Goal: Information Seeking & Learning: Learn about a topic

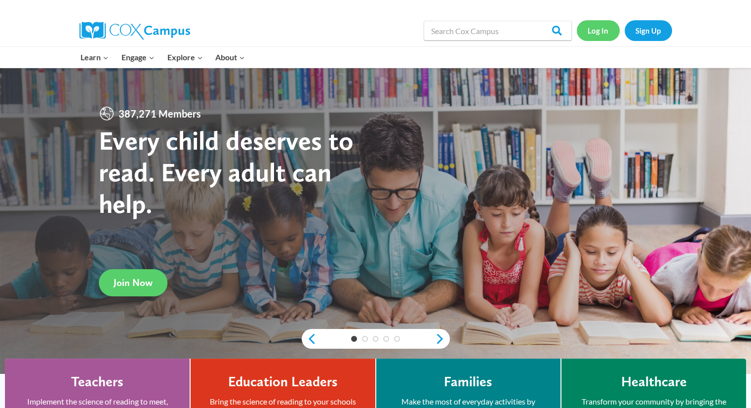
click at [606, 29] on link "Log In" at bounding box center [598, 30] width 43 height 20
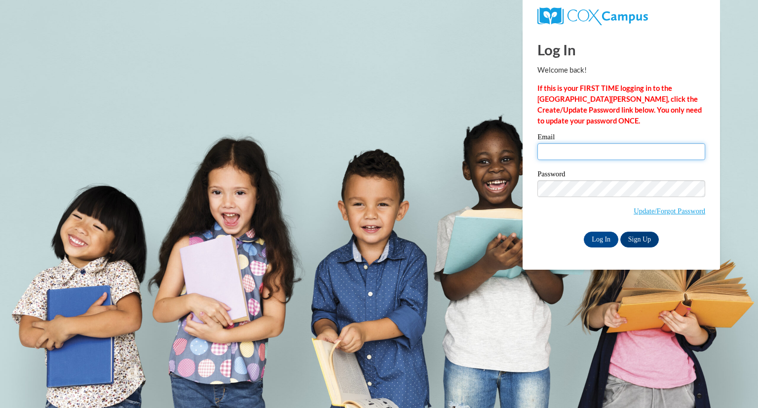
type input "gotselma@bellsouth.net"
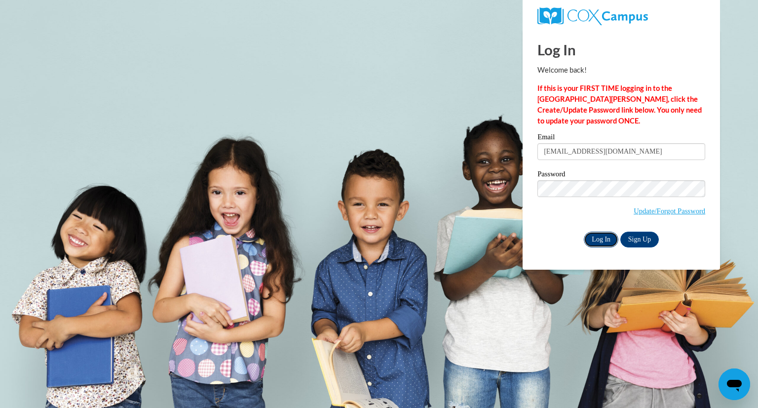
click at [597, 237] on input "Log In" at bounding box center [601, 240] width 35 height 16
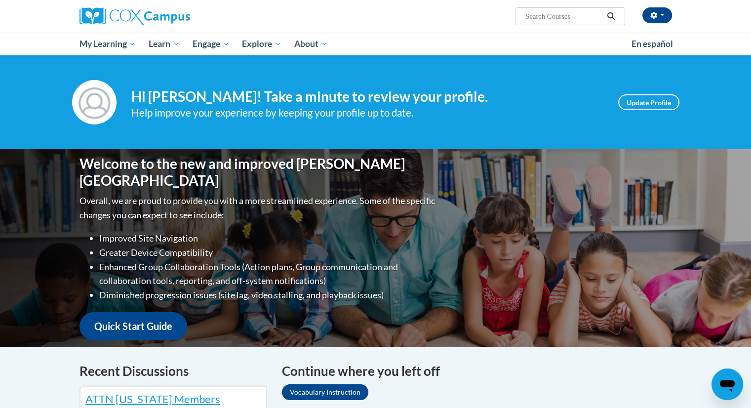
click at [545, 17] on input "Search..." at bounding box center [563, 16] width 79 height 12
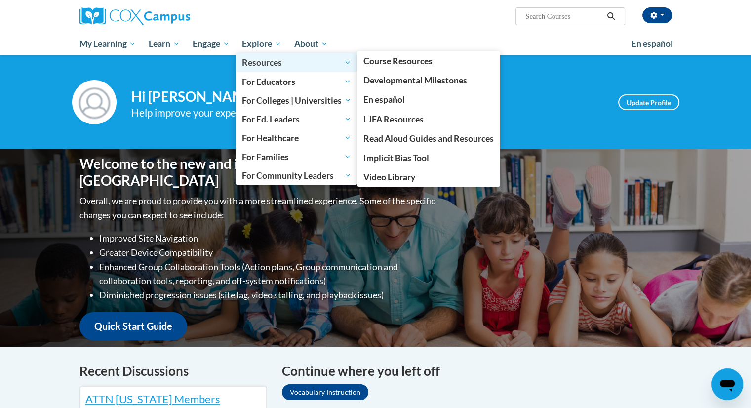
click at [267, 64] on span "Resources" at bounding box center [296, 63] width 109 height 12
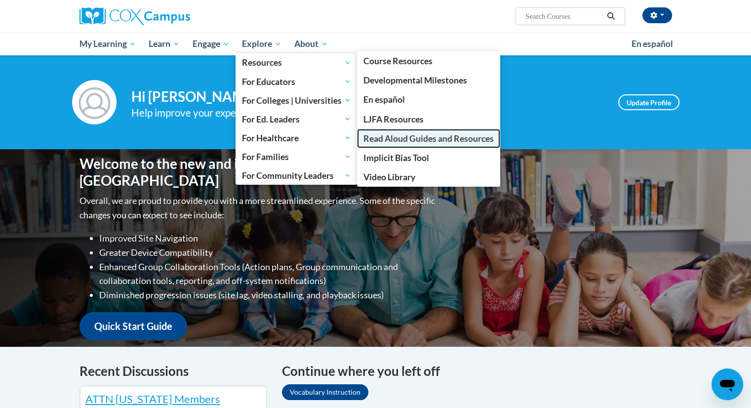
click at [391, 139] on span "Read Aloud Guides and Resources" at bounding box center [428, 138] width 130 height 10
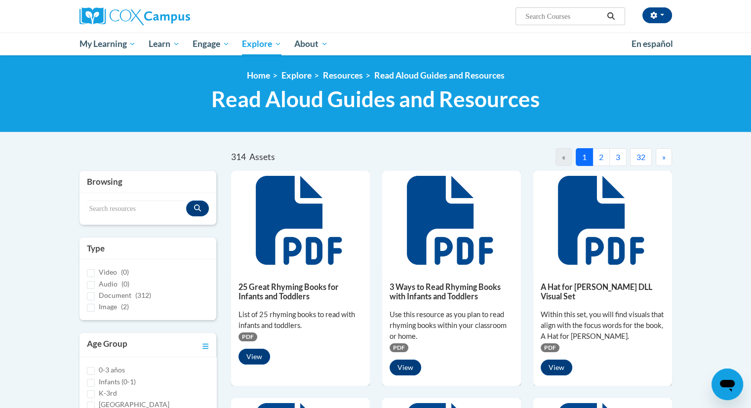
click at [546, 14] on input "Search..." at bounding box center [563, 16] width 79 height 12
type input "Even Firefighters Hug their mom's"
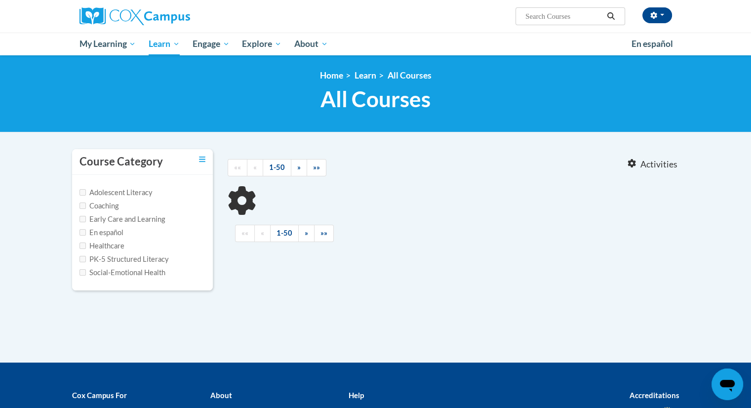
type input "Even Firefighters Hug their mom's"
